Goal: Navigation & Orientation: Understand site structure

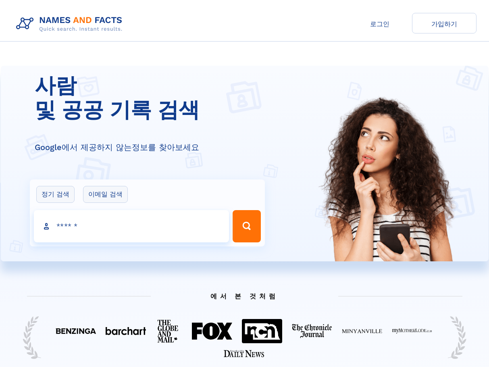
click at [220, 69] on div "사람 및 공공 기록 검색 Google에서 제공하지 않는 정보를 찾아보세요 정기 검색 이메일 검색 사람 검색" at bounding box center [245, 164] width 488 height 196
drag, startPoint x: 240, startPoint y: 34, endPoint x: 137, endPoint y: 93, distance: 118.3
click at [137, 93] on h1 "사람 및 공공 기록 검색" at bounding box center [153, 98] width 236 height 48
drag, startPoint x: 370, startPoint y: 351, endPoint x: 335, endPoint y: 81, distance: 272.6
click at [122, 140] on div "Google에서 제공하지 않는 정보를 찾아보세요" at bounding box center [153, 141] width 236 height 23
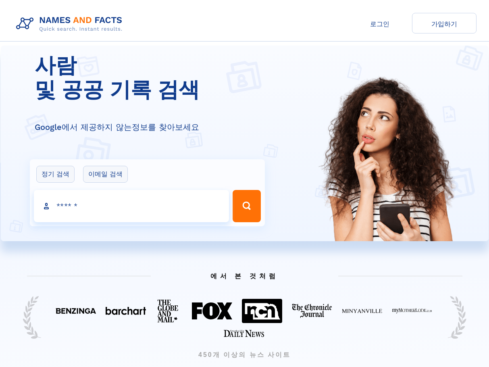
scroll to position [323, 0]
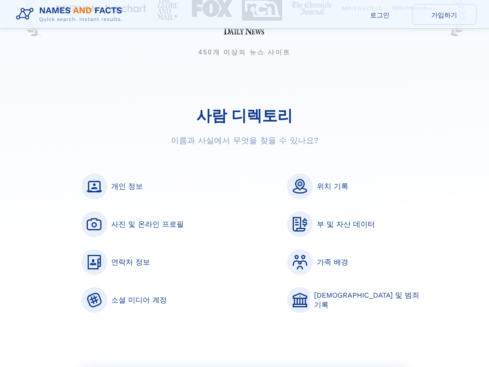
click at [287, 138] on font "이름과 사실에서 무엇을 찾을 수 있나요?" at bounding box center [245, 141] width 148 height 10
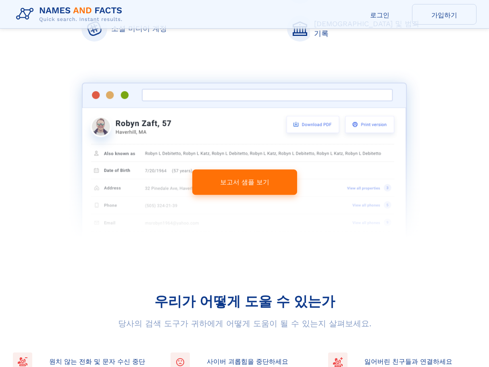
scroll to position [726, 0]
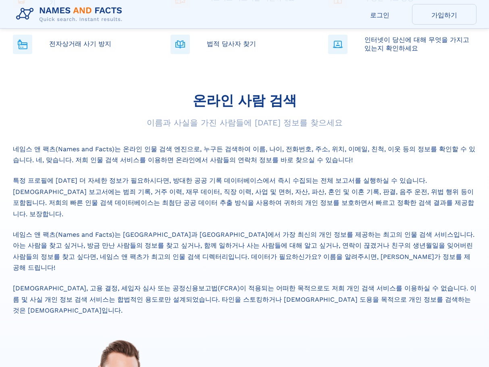
click at [287, 177] on font "특정 프로필에 대한 더 자세한 정보가 필요하시다면, 방대한 공공 기록 데이터베이스에서 즉시 수집되는 전체 보고서를 실행하실 수 있습니다. 신원…" at bounding box center [244, 197] width 462 height 41
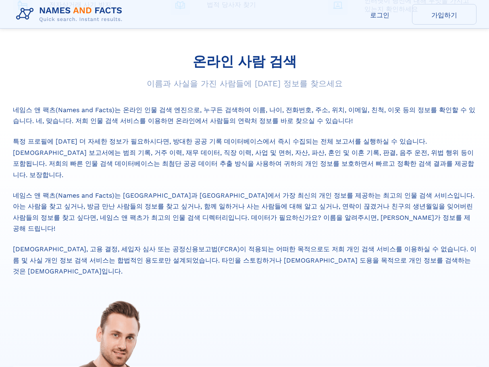
scroll to position [1412, 0]
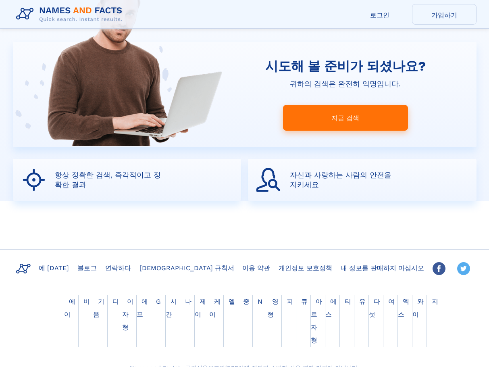
click at [319, 97] on div "시도해 볼 준비가 되셨나요? 귀하의 검색은 완전히 익명입니다. 지금 검색" at bounding box center [350, 94] width 254 height 105
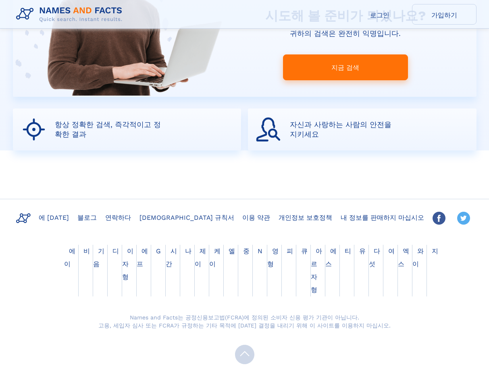
scroll to position [1464, 0]
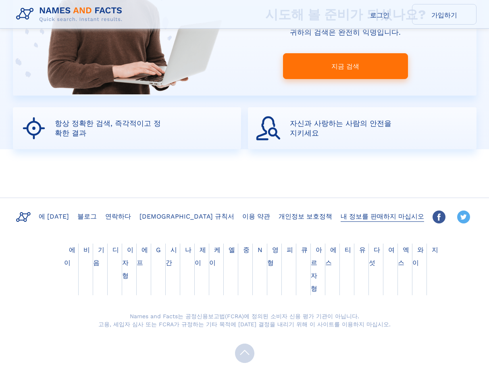
click at [344, 210] on link "내 정보를 판매하지 마십시오" at bounding box center [383, 216] width 90 height 12
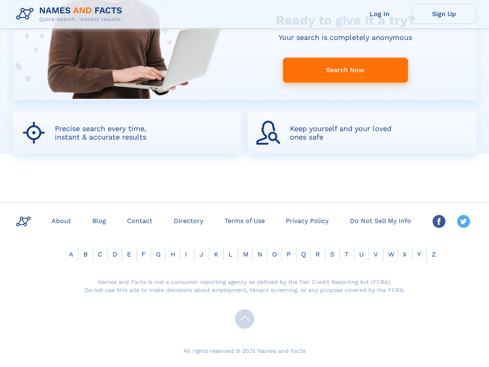
scroll to position [1459, 0]
click at [98, 223] on link "Blog" at bounding box center [99, 221] width 20 height 12
click at [68, 218] on link "About" at bounding box center [61, 221] width 26 height 12
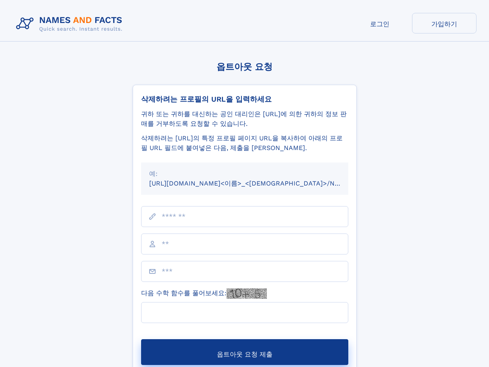
click at [383, 142] on div "옵트아웃 요청 삭제하려는 프로필의 URL을 입력하세요 귀하 또는 귀하를 대신하는 공인 대리인은 [URL]에 의한 귀하의 정보 판매를 거부하도록…" at bounding box center [245, 227] width 464 height 330
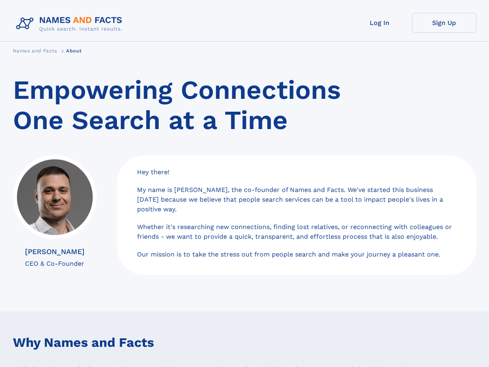
click at [286, 162] on div "Hey there! My name is [PERSON_NAME], the co-founder of Names and Facts. We've s…" at bounding box center [297, 215] width 360 height 120
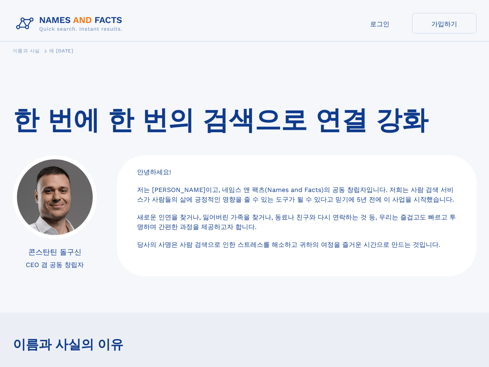
drag, startPoint x: 242, startPoint y: 111, endPoint x: 266, endPoint y: 214, distance: 105.1
click at [259, 231] on font "새로운 인연을 찾거나, 잃어버린 가족을 찾거나, 동료나 친구와 다시 연락하는 것 등, 우리는 즐겁고도 빠르고 투명하며 간편한 과정을 제공하고자…" at bounding box center [296, 221] width 319 height 17
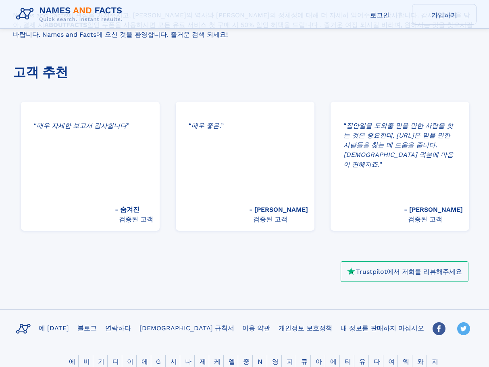
scroll to position [1122, 0]
